Goal: Information Seeking & Learning: Learn about a topic

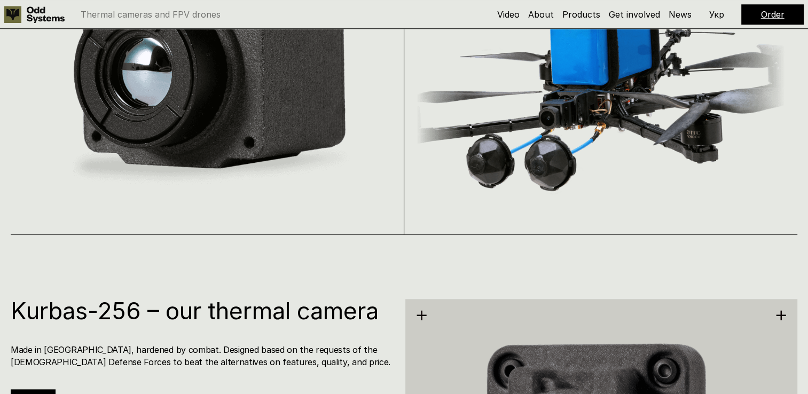
scroll to position [778, 0]
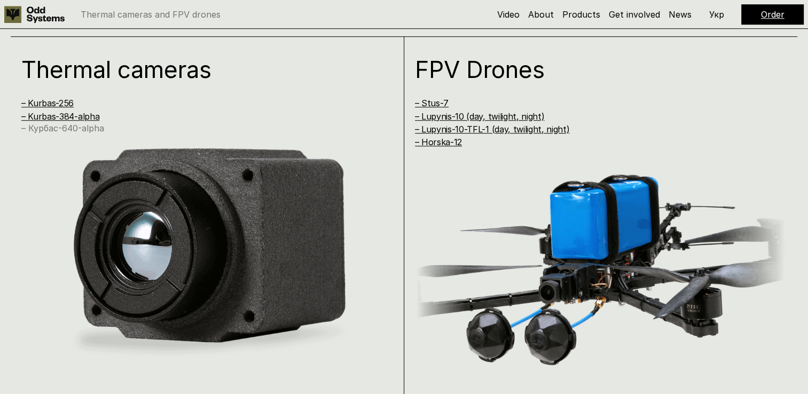
click at [59, 128] on link "– Курбас-640-alpha" at bounding box center [62, 128] width 83 height 11
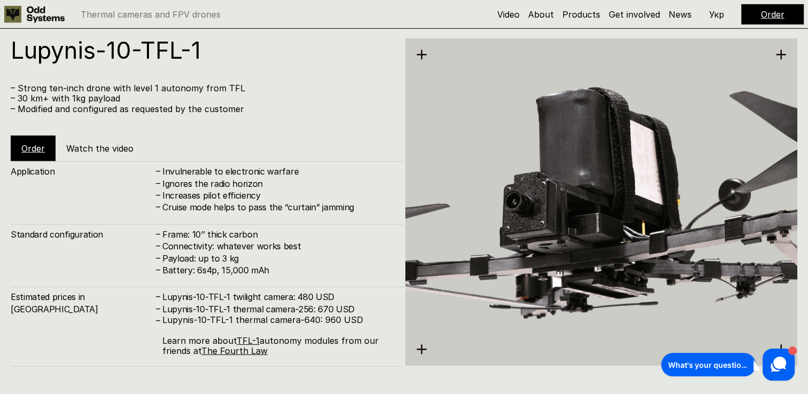
scroll to position [3153, 0]
click at [771, 11] on link "Order" at bounding box center [772, 14] width 23 height 11
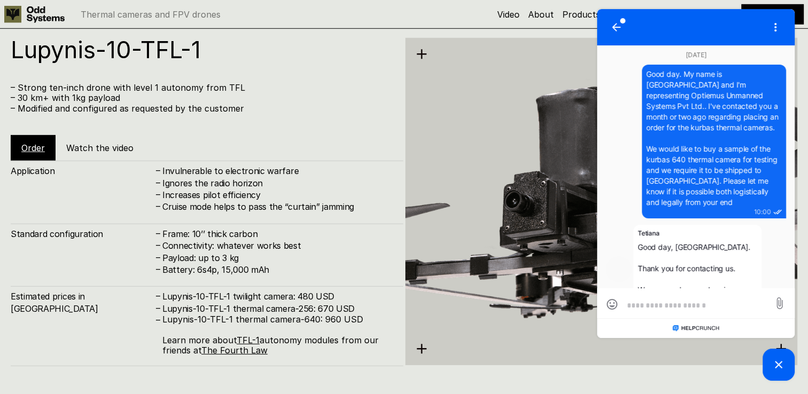
scroll to position [423, 0]
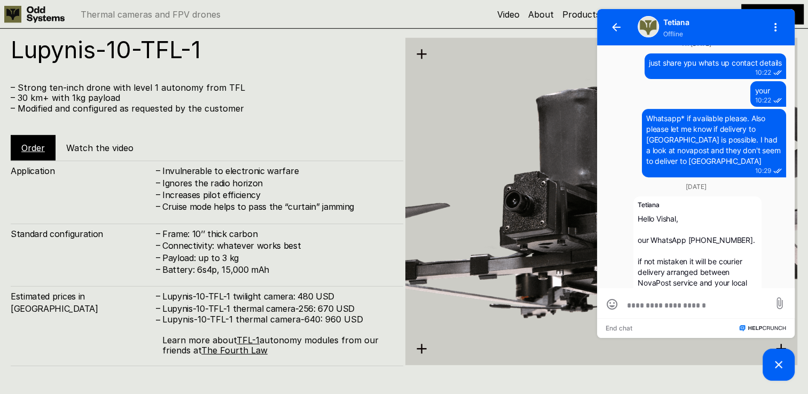
click at [315, 134] on div "Lupynis-10-TFL-1 – Strong ten-inch drone with level 1 autonomy from TFL – 30 km…" at bounding box center [207, 99] width 392 height 123
click at [699, 299] on div at bounding box center [695, 303] width 197 height 30
click at [281, 217] on div "Application – Invulnerable to electronic warfare – Ignores the radio horizon – …" at bounding box center [207, 263] width 392 height 205
click at [232, 352] on link "The Fourth Law" at bounding box center [234, 350] width 66 height 11
click at [619, 28] on icon "button" at bounding box center [616, 27] width 9 height 8
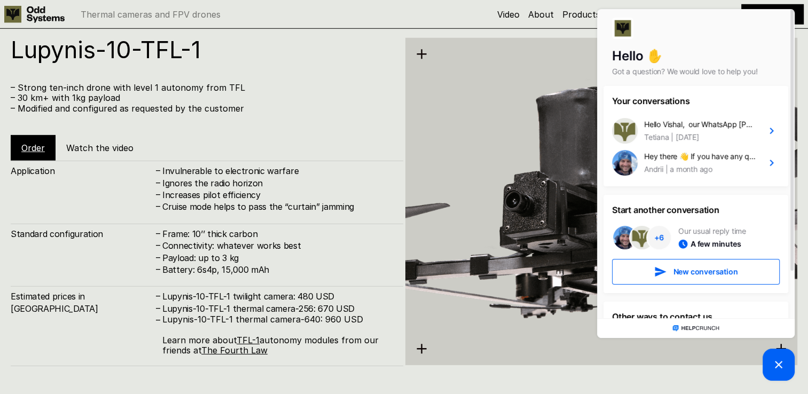
click at [517, 35] on div "Lupynis-10-TFL-1 – Strong ten-inch drone with level 1 autonomy from TFL – 30 km…" at bounding box center [404, 200] width 808 height 394
click at [771, 361] on picture at bounding box center [778, 365] width 32 height 32
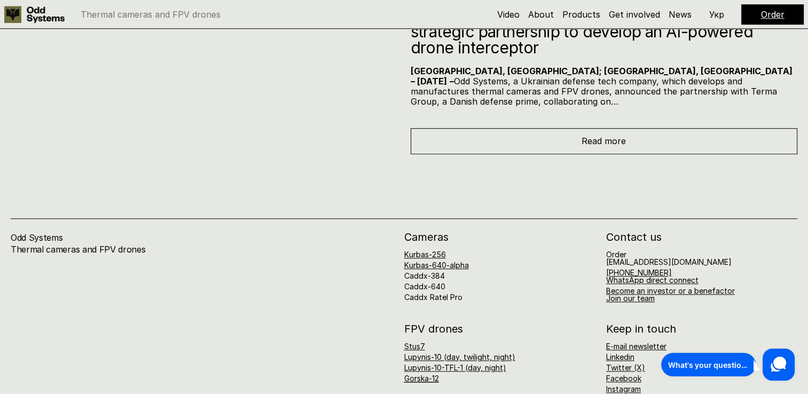
scroll to position [4746, 0]
click at [595, 134] on span "Read more" at bounding box center [603, 139] width 44 height 11
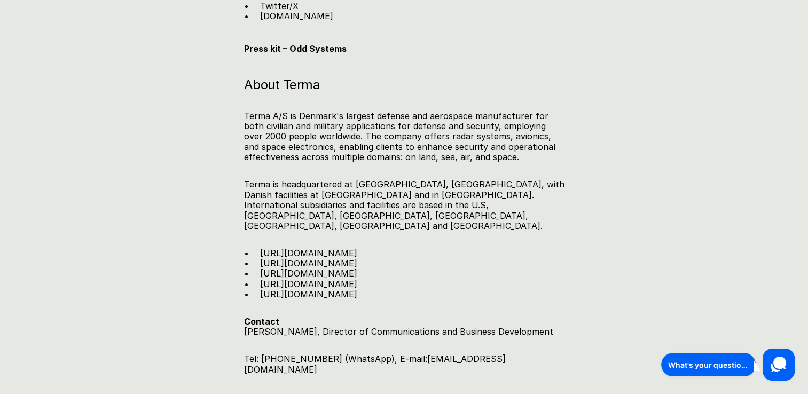
scroll to position [1833, 0]
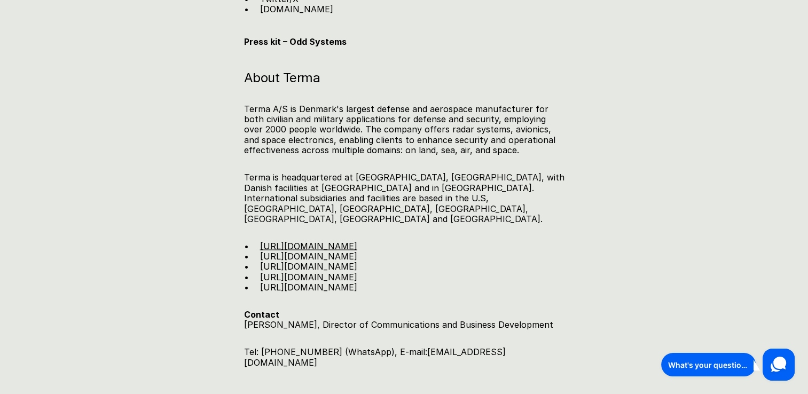
click at [338, 240] on link "[URL][DOMAIN_NAME]" at bounding box center [308, 245] width 97 height 11
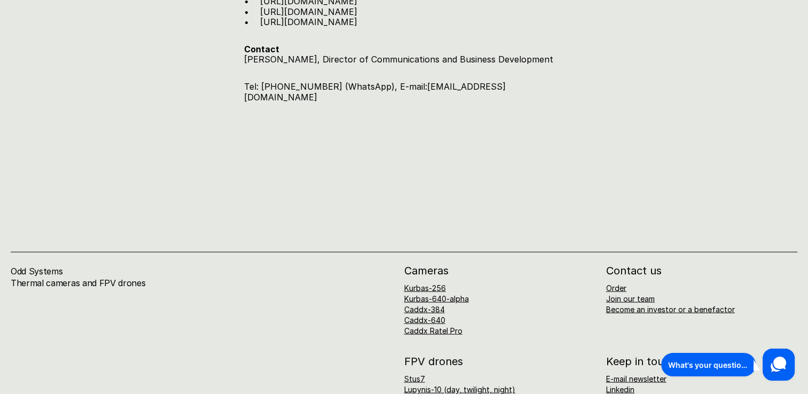
scroll to position [2174, 0]
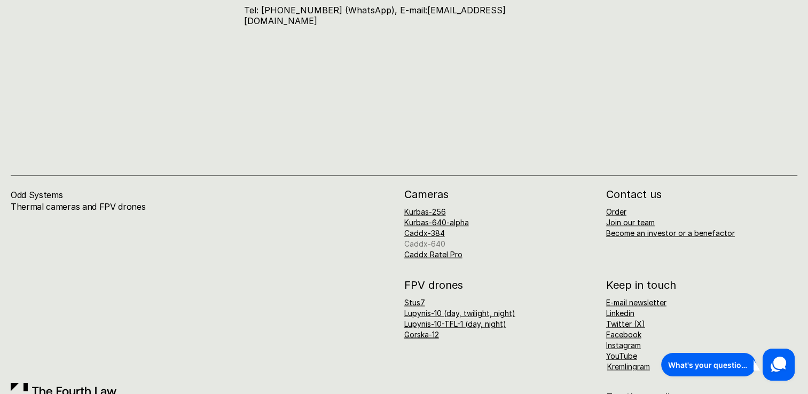
click at [431, 239] on link "Caddx-640" at bounding box center [424, 243] width 41 height 9
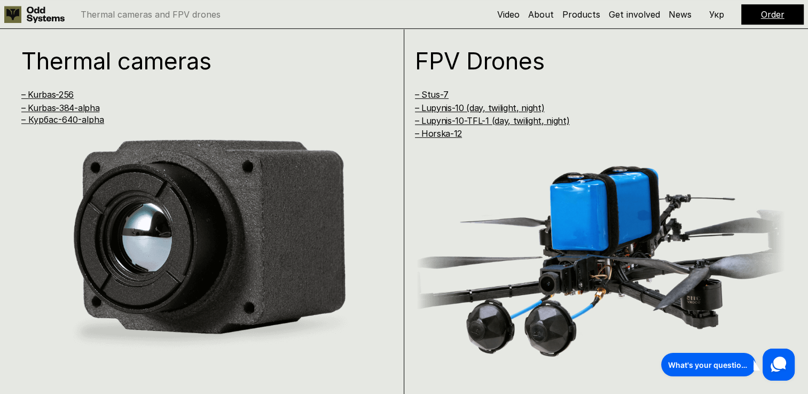
scroll to position [787, 0]
